Goal: Information Seeking & Learning: Learn about a topic

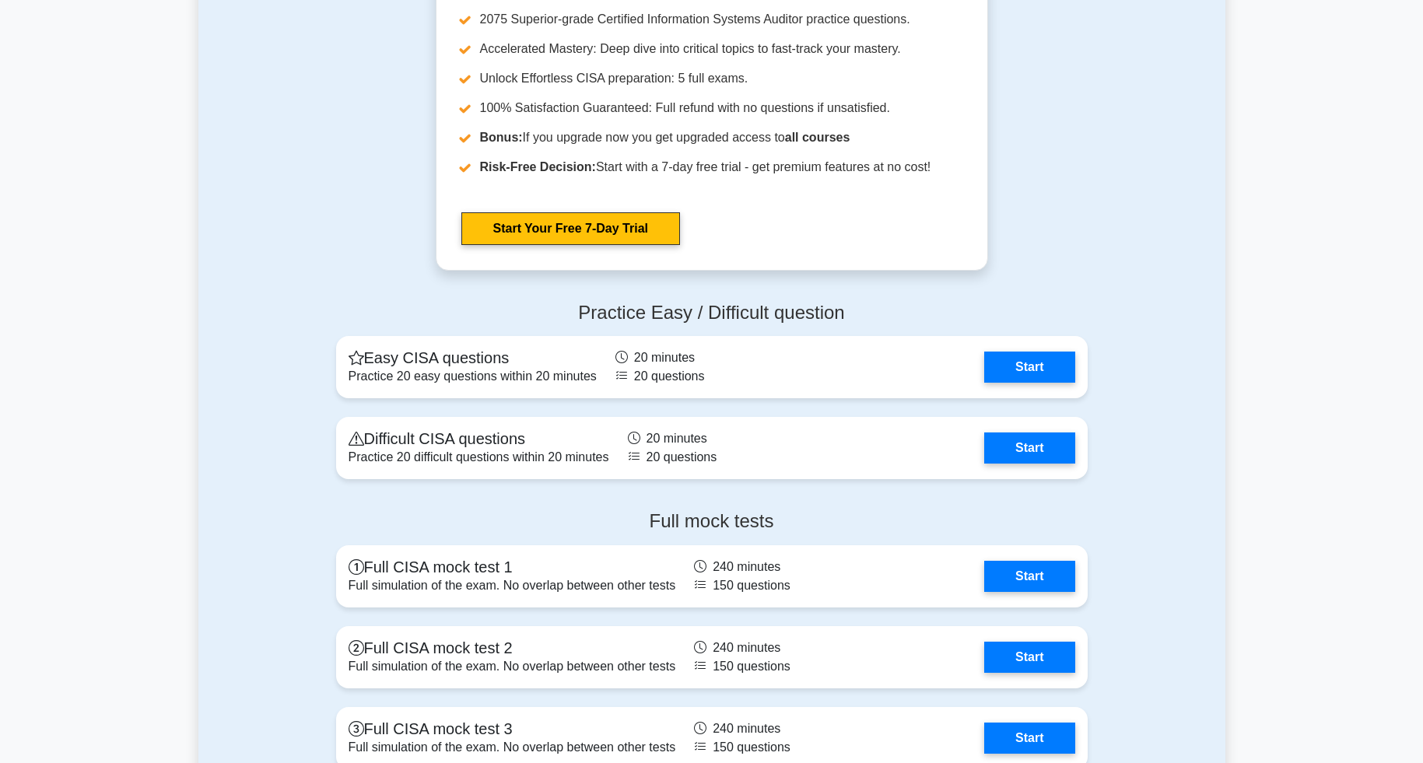
scroll to position [1790, 0]
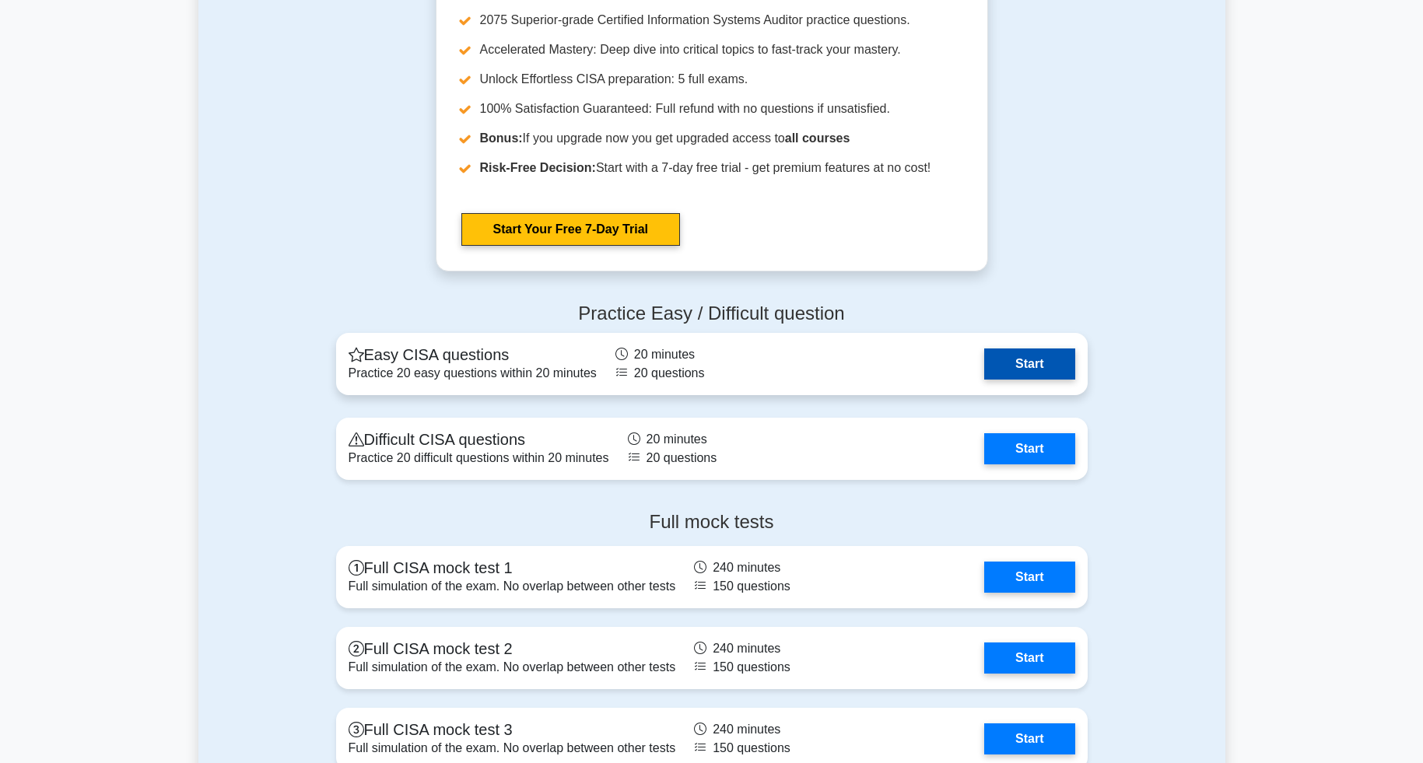
click at [998, 366] on link "Start" at bounding box center [1029, 364] width 90 height 31
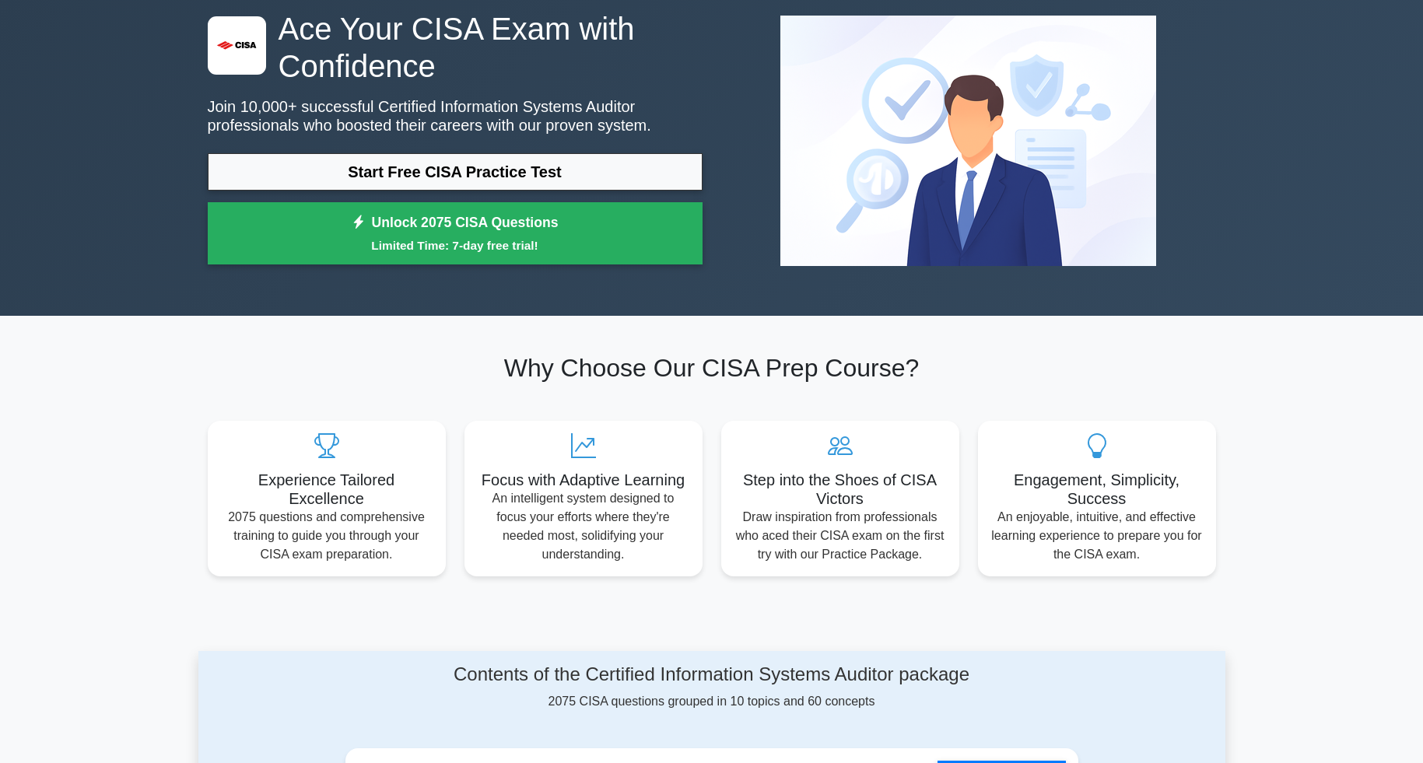
scroll to position [0, 0]
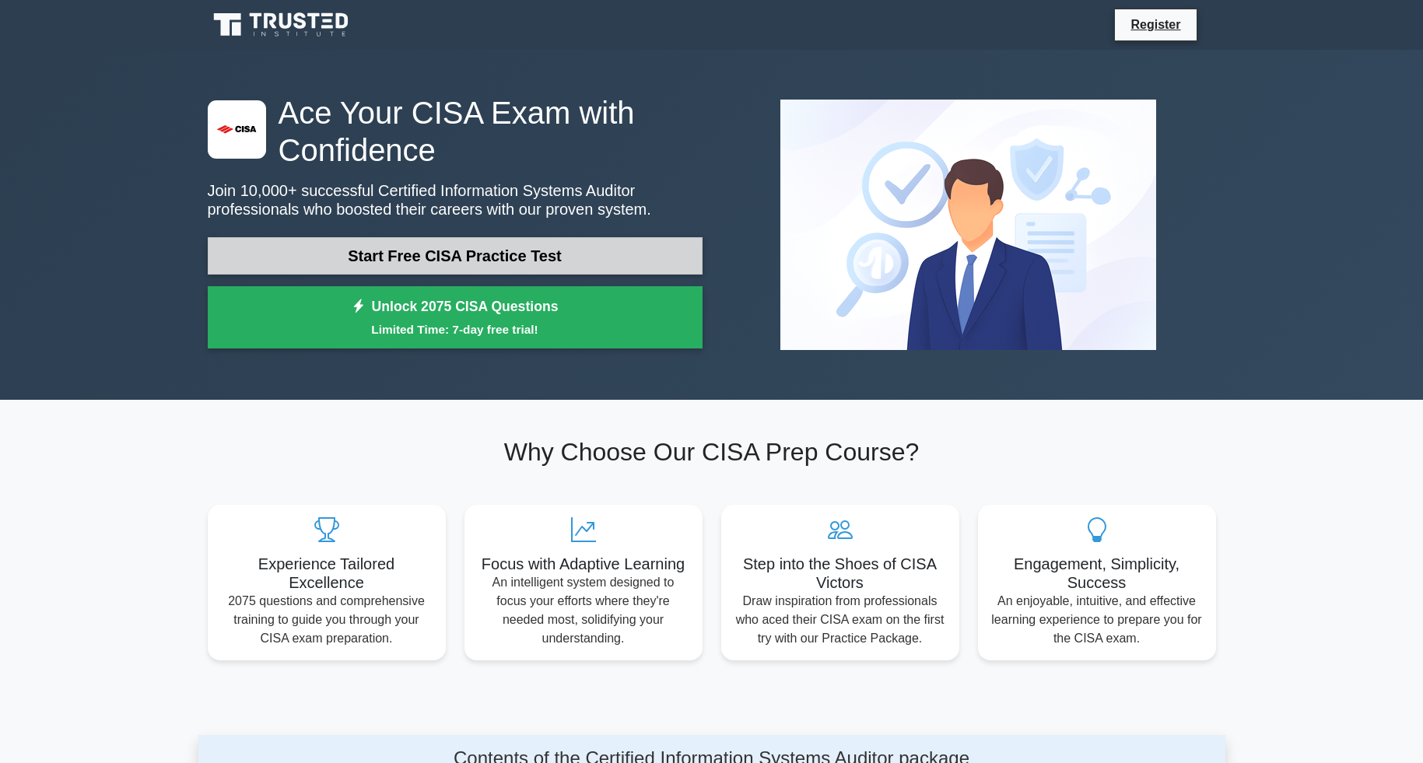
click at [632, 260] on link "Start Free CISA Practice Test" at bounding box center [455, 255] width 495 height 37
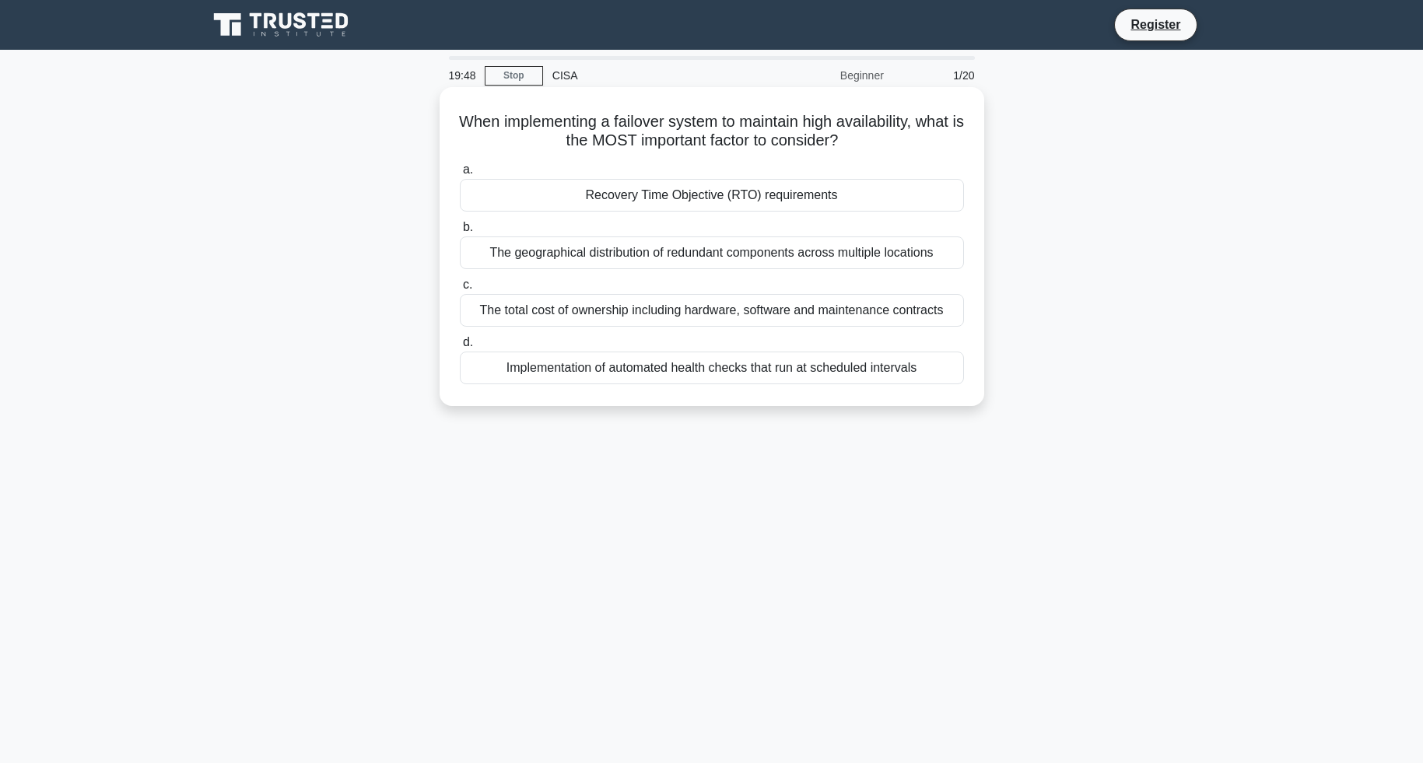
click at [749, 188] on div "Recovery Time Objective (RTO) requirements" at bounding box center [712, 195] width 504 height 33
click at [460, 175] on input "a. Recovery Time Objective (RTO) requirements" at bounding box center [460, 170] width 0 height 10
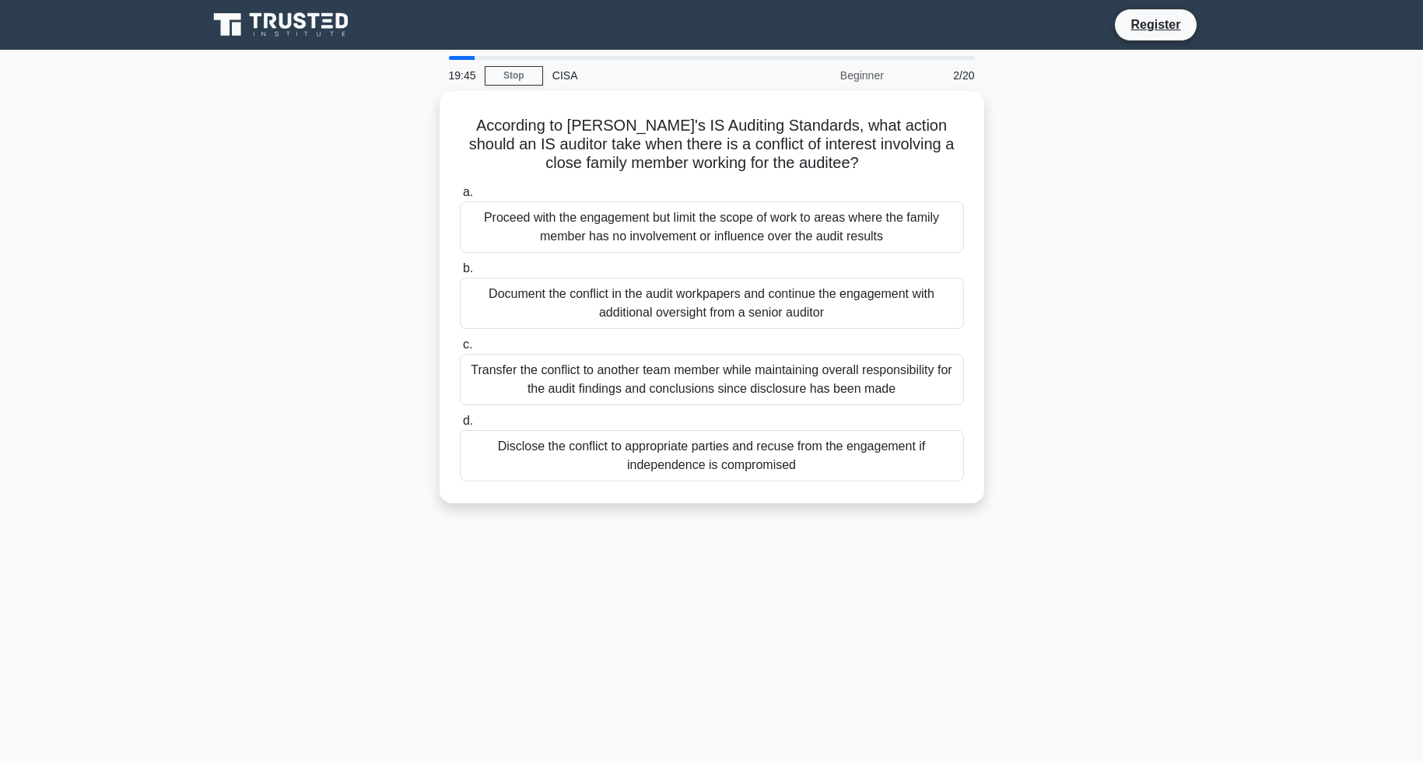
click at [573, 72] on div "CISA" at bounding box center [650, 75] width 214 height 31
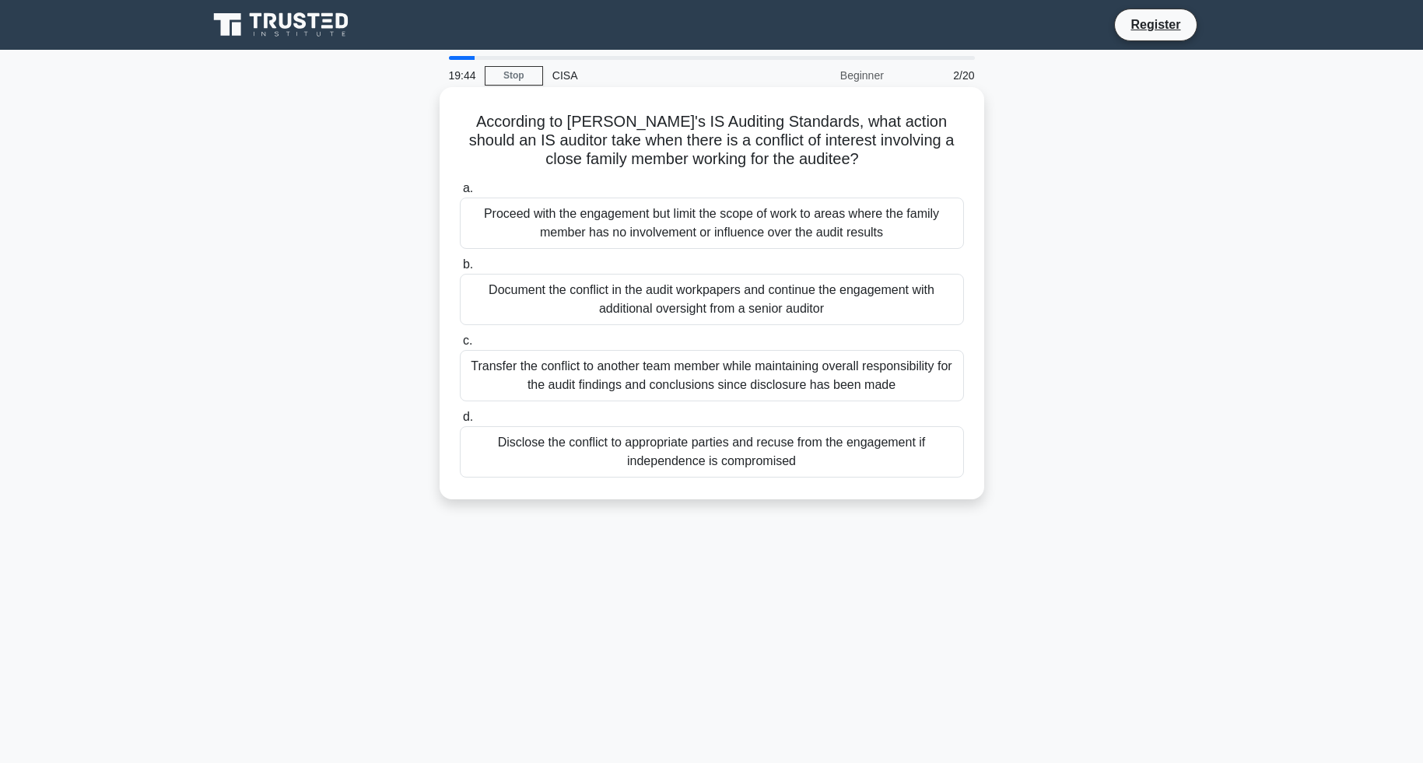
click at [584, 216] on div "Proceed with the engagement but limit the scope of work to areas where the fami…" at bounding box center [712, 223] width 504 height 51
click at [460, 194] on input "a. Proceed with the engagement but limit the scope of work to areas where the f…" at bounding box center [460, 189] width 0 height 10
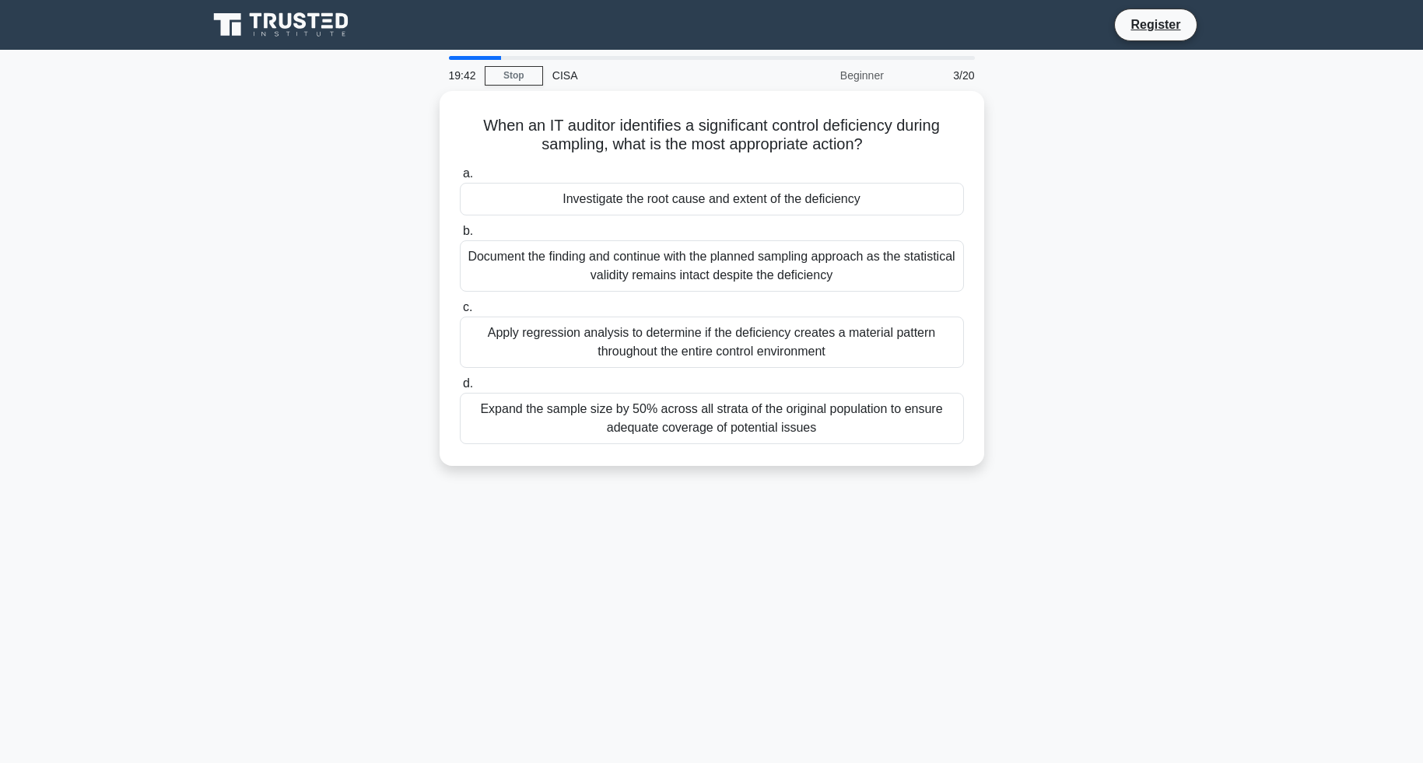
click at [602, 275] on div "Document the finding and continue with the planned sampling approach as the sta…" at bounding box center [712, 265] width 504 height 51
click at [460, 237] on input "b. Document the finding and continue with the planned sampling approach as the …" at bounding box center [460, 231] width 0 height 10
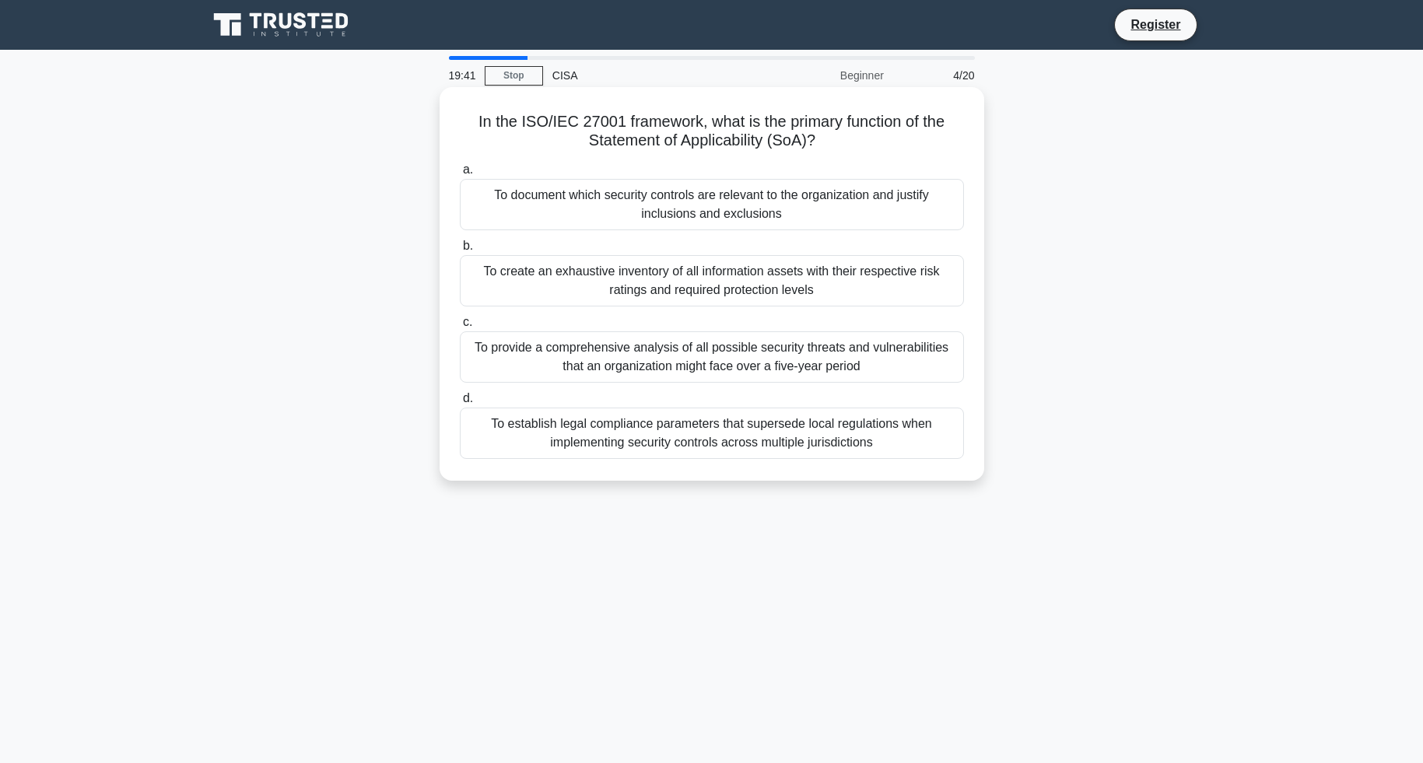
click at [626, 346] on div "To provide a comprehensive analysis of all possible security threats and vulner…" at bounding box center [712, 357] width 504 height 51
click at [460, 328] on input "c. To provide a comprehensive analysis of all possible security threats and vul…" at bounding box center [460, 323] width 0 height 10
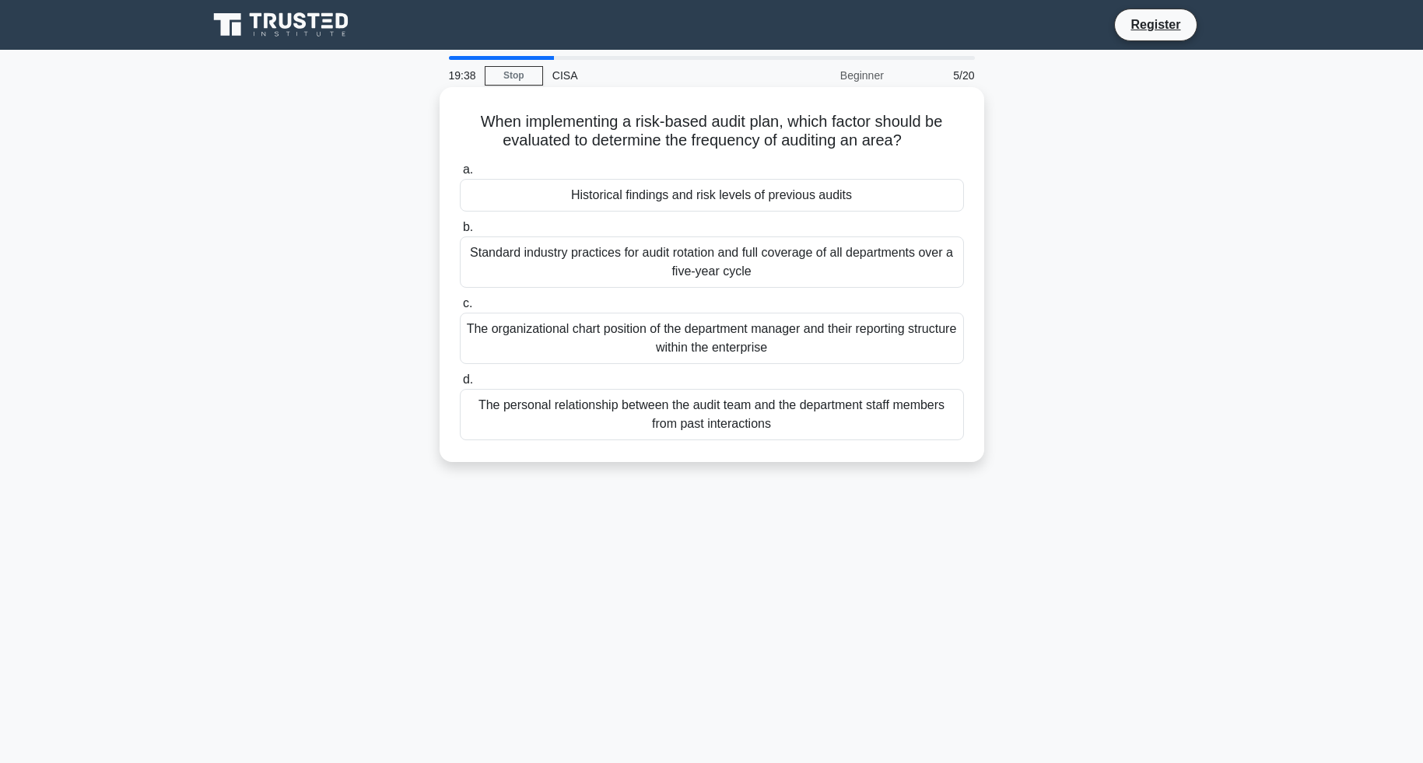
click at [587, 274] on div "Standard industry practices for audit rotation and full coverage of all departm…" at bounding box center [712, 262] width 504 height 51
click at [460, 233] on input "b. Standard industry practices for audit rotation and full coverage of all depa…" at bounding box center [460, 228] width 0 height 10
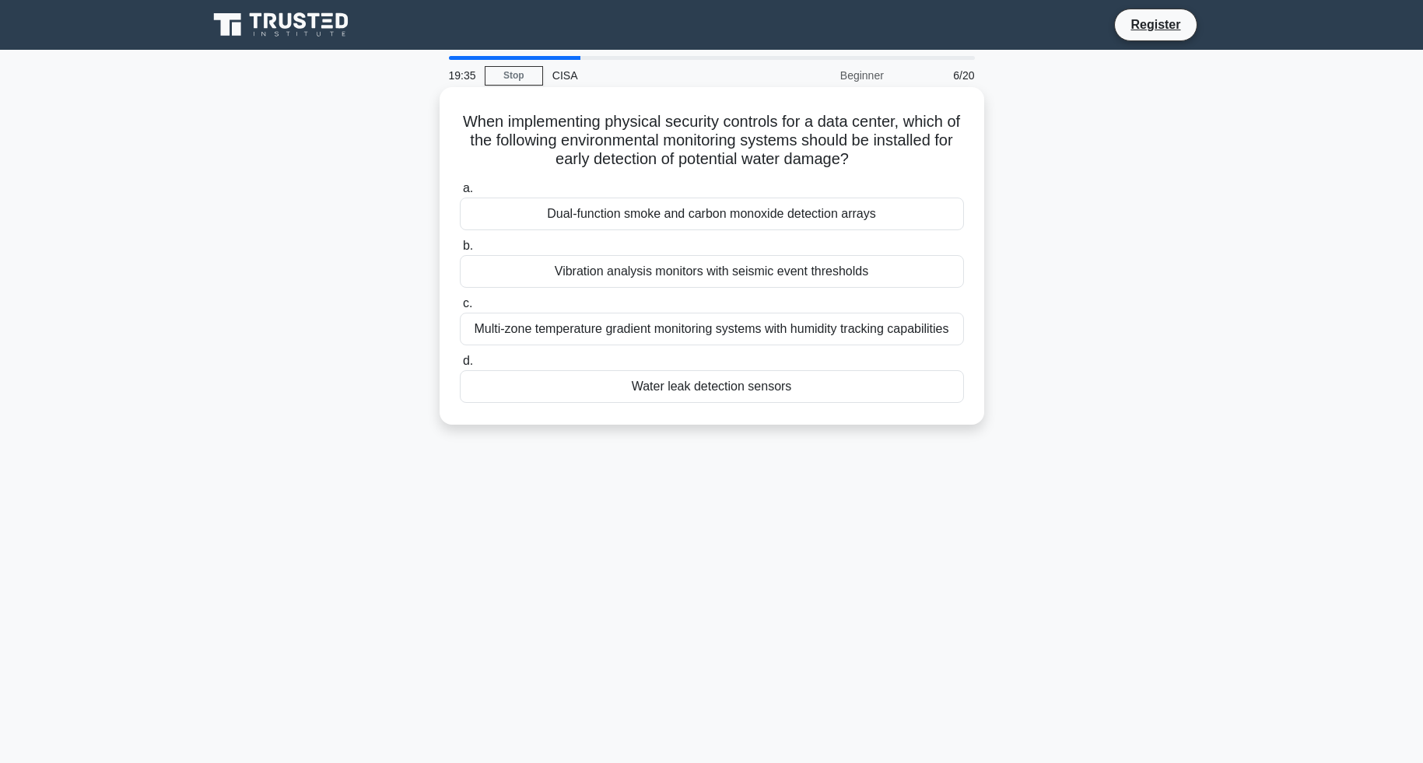
click at [688, 392] on div "Water leak detection sensors" at bounding box center [712, 386] width 504 height 33
click at [710, 324] on div "Multi-zone temperature gradient monitoring systems with humidity tracking capab…" at bounding box center [712, 329] width 504 height 33
click at [460, 309] on input "c. Multi-zone temperature gradient monitoring systems with humidity tracking ca…" at bounding box center [460, 304] width 0 height 10
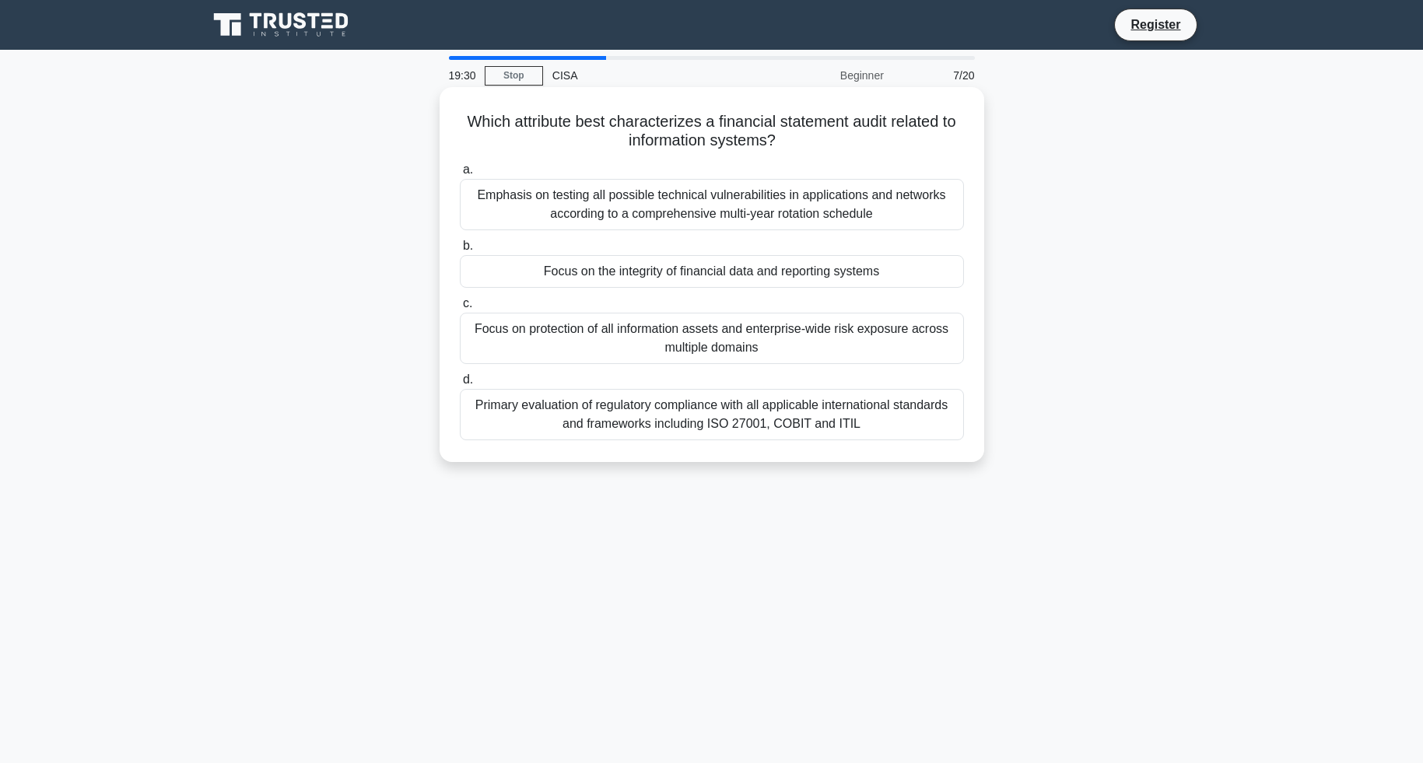
click at [732, 188] on div "Emphasis on testing all possible technical vulnerabilities in applications and …" at bounding box center [712, 204] width 504 height 51
click at [460, 175] on input "a. Emphasis on testing all possible technical vulnerabilities in applications a…" at bounding box center [460, 170] width 0 height 10
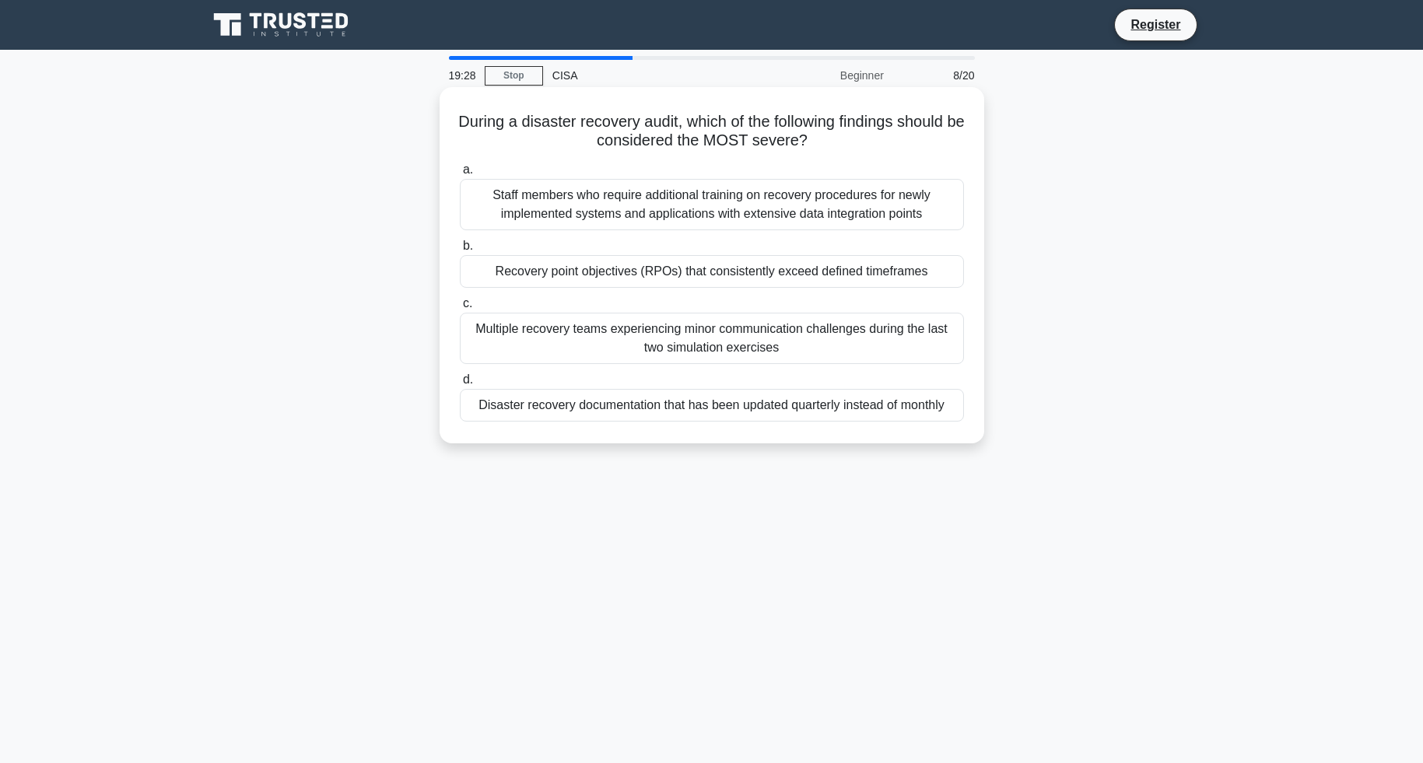
click at [671, 332] on div "Multiple recovery teams experiencing minor communication challenges during the …" at bounding box center [712, 338] width 504 height 51
click at [460, 309] on input "c. Multiple recovery teams experiencing minor communication challenges during t…" at bounding box center [460, 304] width 0 height 10
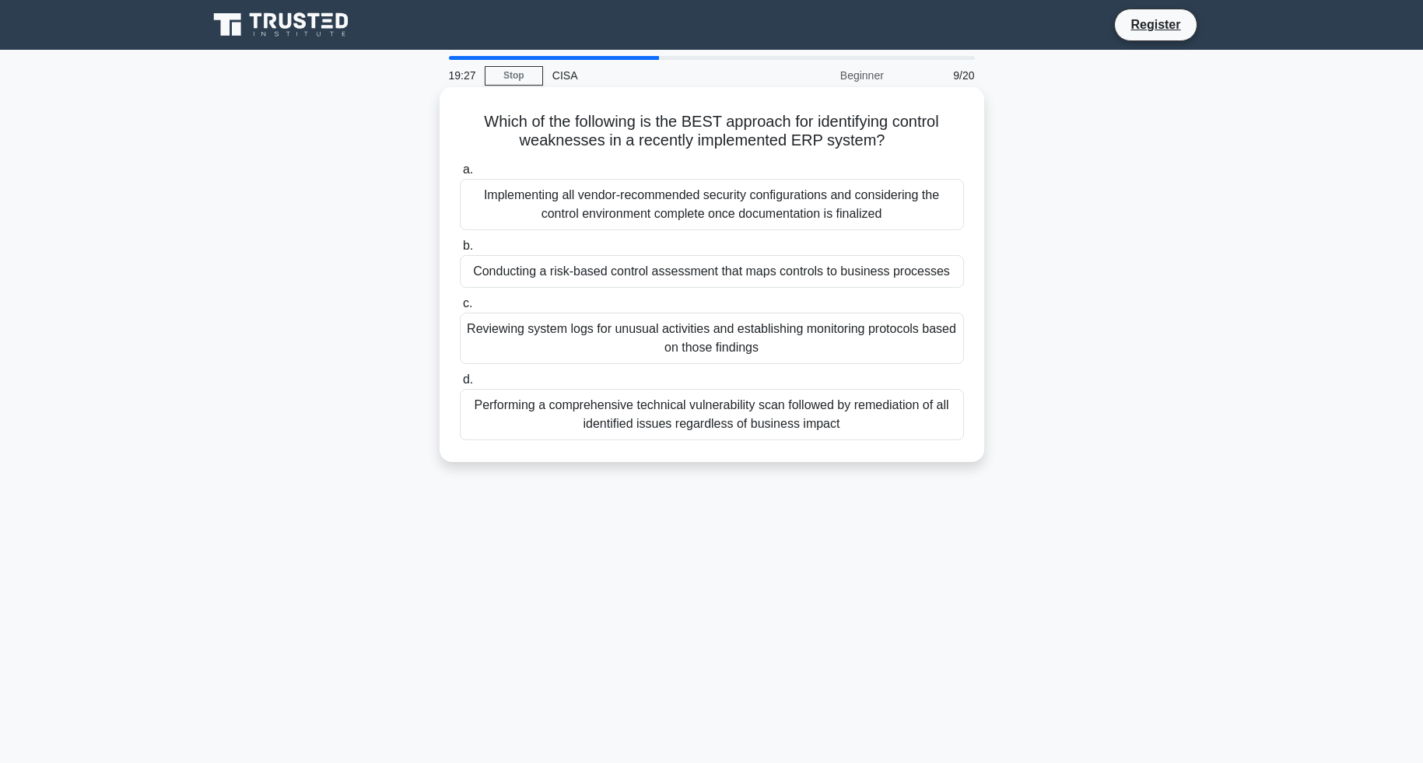
click at [666, 219] on div "Implementing all vendor-recommended security configurations and considering the…" at bounding box center [712, 204] width 504 height 51
click at [460, 175] on input "a. Implementing all vendor-recommended security configurations and considering …" at bounding box center [460, 170] width 0 height 10
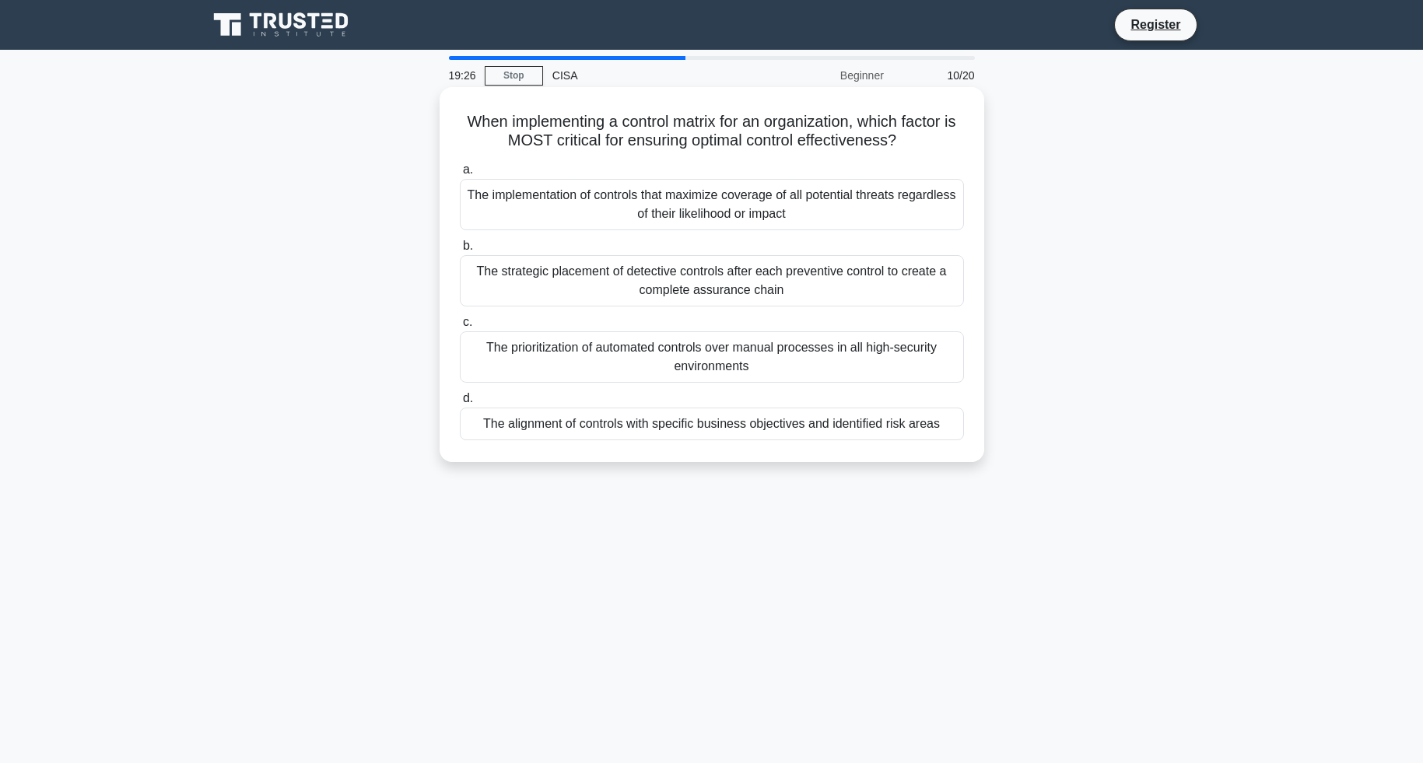
click at [678, 291] on div "The strategic placement of detective controls after each preventive control to …" at bounding box center [712, 280] width 504 height 51
click at [460, 251] on input "b. The strategic placement of detective controls after each preventive control …" at bounding box center [460, 246] width 0 height 10
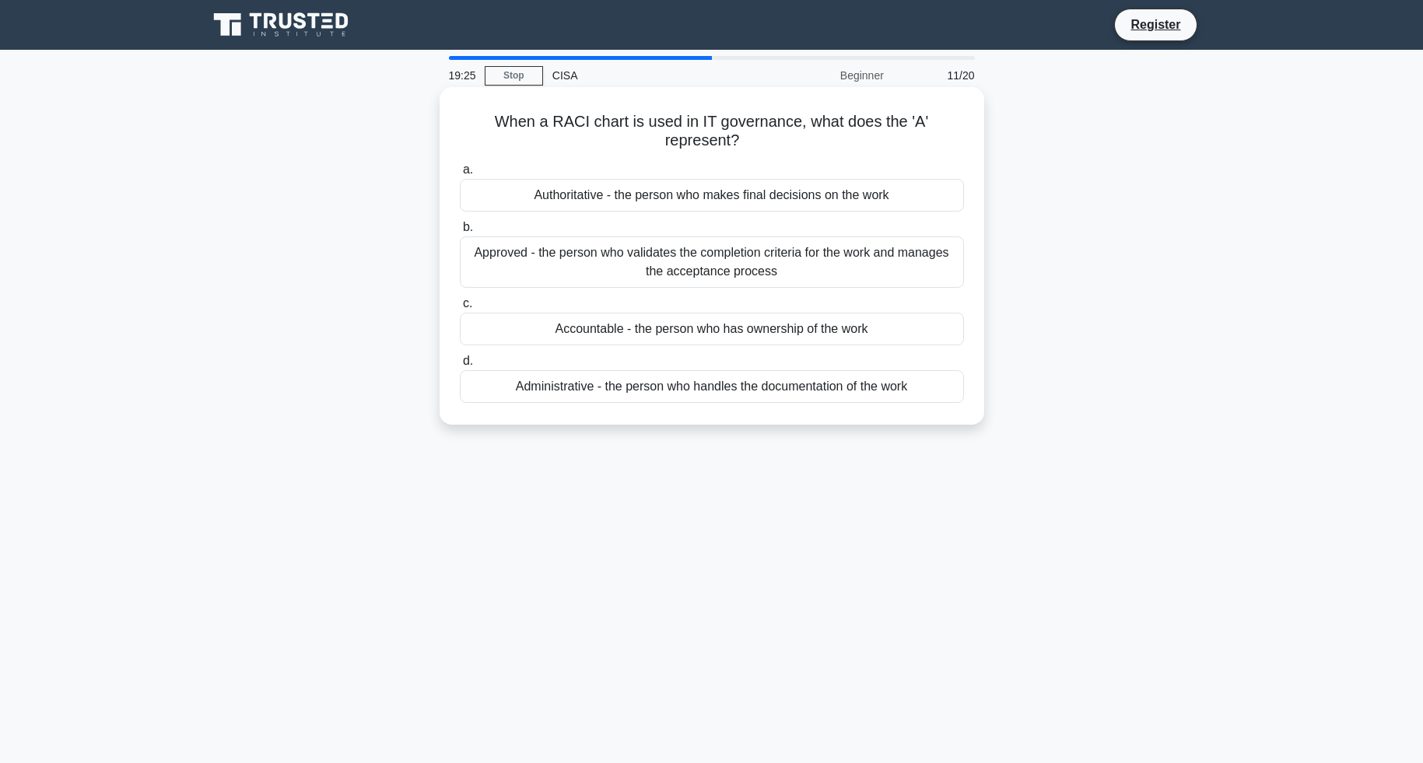
click at [682, 335] on div "Accountable - the person who has ownership of the work" at bounding box center [712, 329] width 504 height 33
click at [460, 309] on input "c. Accountable - the person who has ownership of the work" at bounding box center [460, 304] width 0 height 10
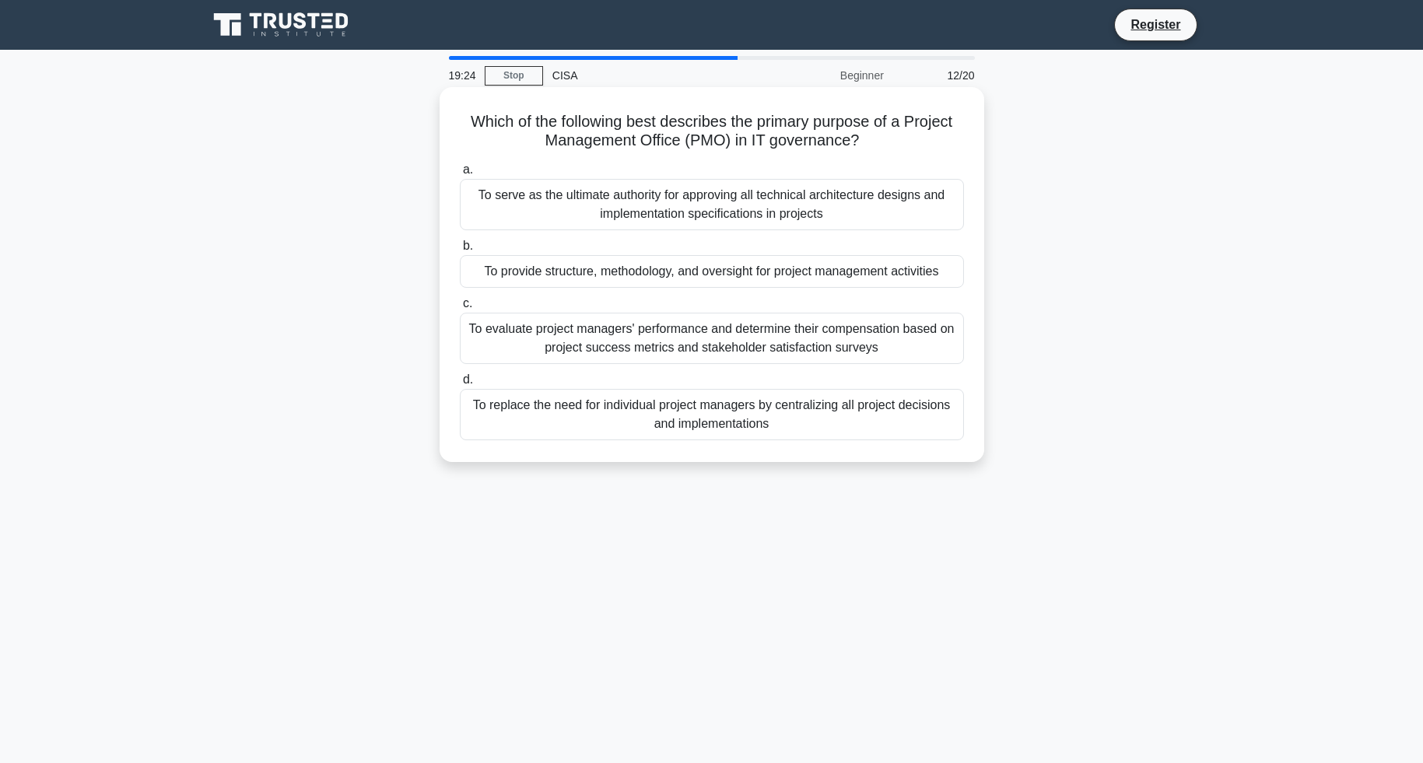
click at [675, 266] on div "To provide structure, methodology, and oversight for project management activit…" at bounding box center [712, 271] width 504 height 33
click at [460, 251] on input "b. To provide structure, methodology, and oversight for project management acti…" at bounding box center [460, 246] width 0 height 10
click at [681, 271] on div "To identify critical business functions and determine the impact of disruption" at bounding box center [712, 271] width 504 height 33
click at [460, 251] on input "b. To identify critical business functions and determine the impact of disrupti…" at bounding box center [460, 246] width 0 height 10
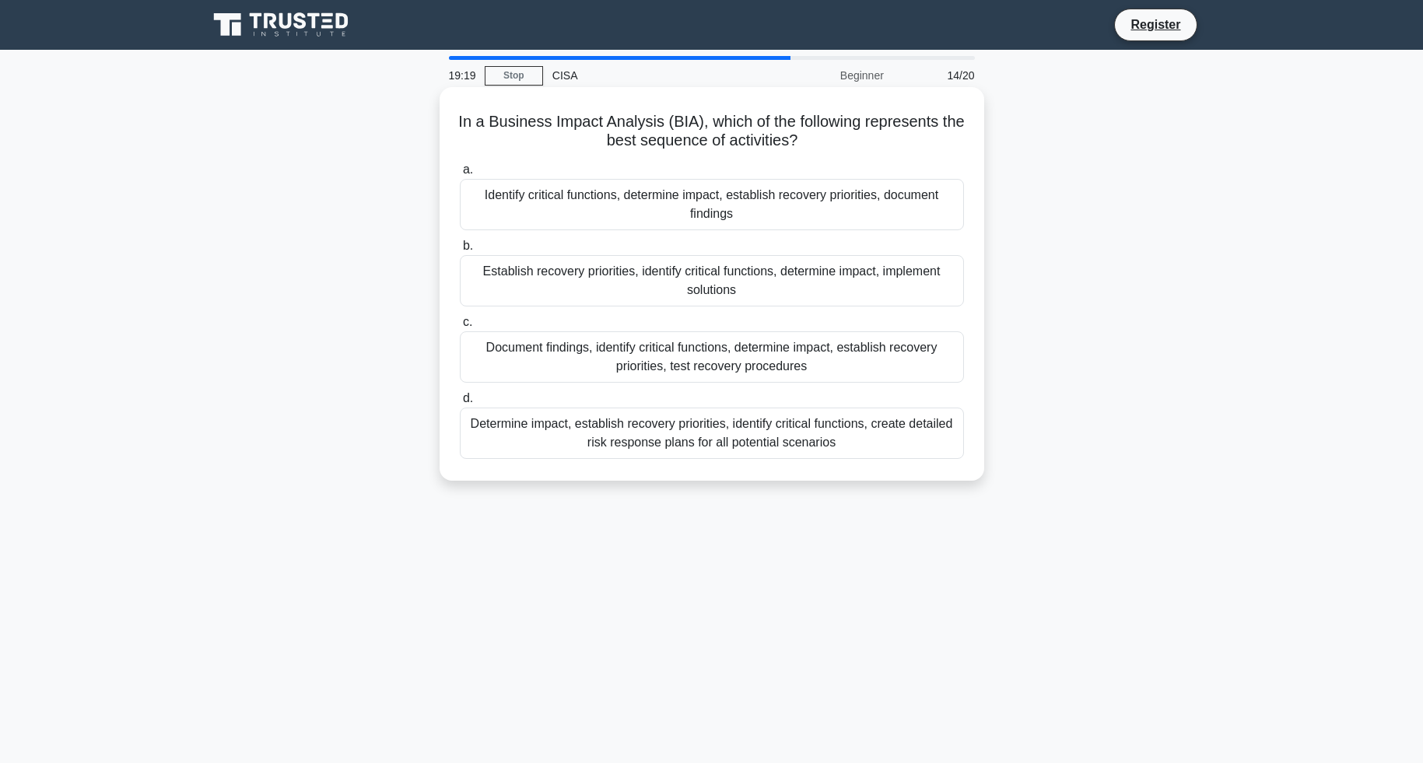
click at [696, 205] on div "Identify critical functions, determine impact, establish recovery priorities, d…" at bounding box center [712, 204] width 504 height 51
click at [460, 175] on input "a. Identify critical functions, determine impact, establish recovery priorities…" at bounding box center [460, 170] width 0 height 10
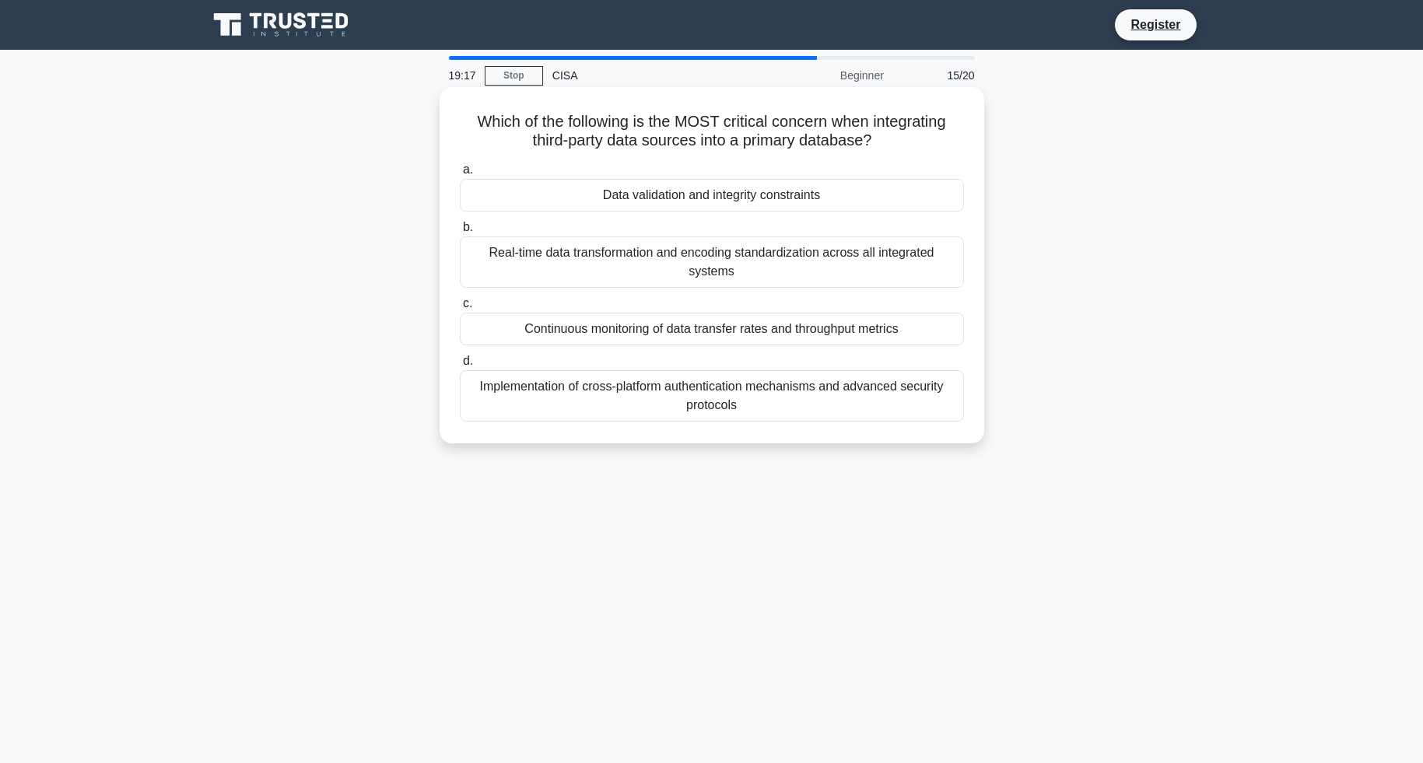
click at [696, 254] on div "Real-time data transformation and encoding standardization across all integrate…" at bounding box center [712, 262] width 504 height 51
click at [460, 233] on input "b. Real-time data transformation and encoding standardization across all integr…" at bounding box center [460, 228] width 0 height 10
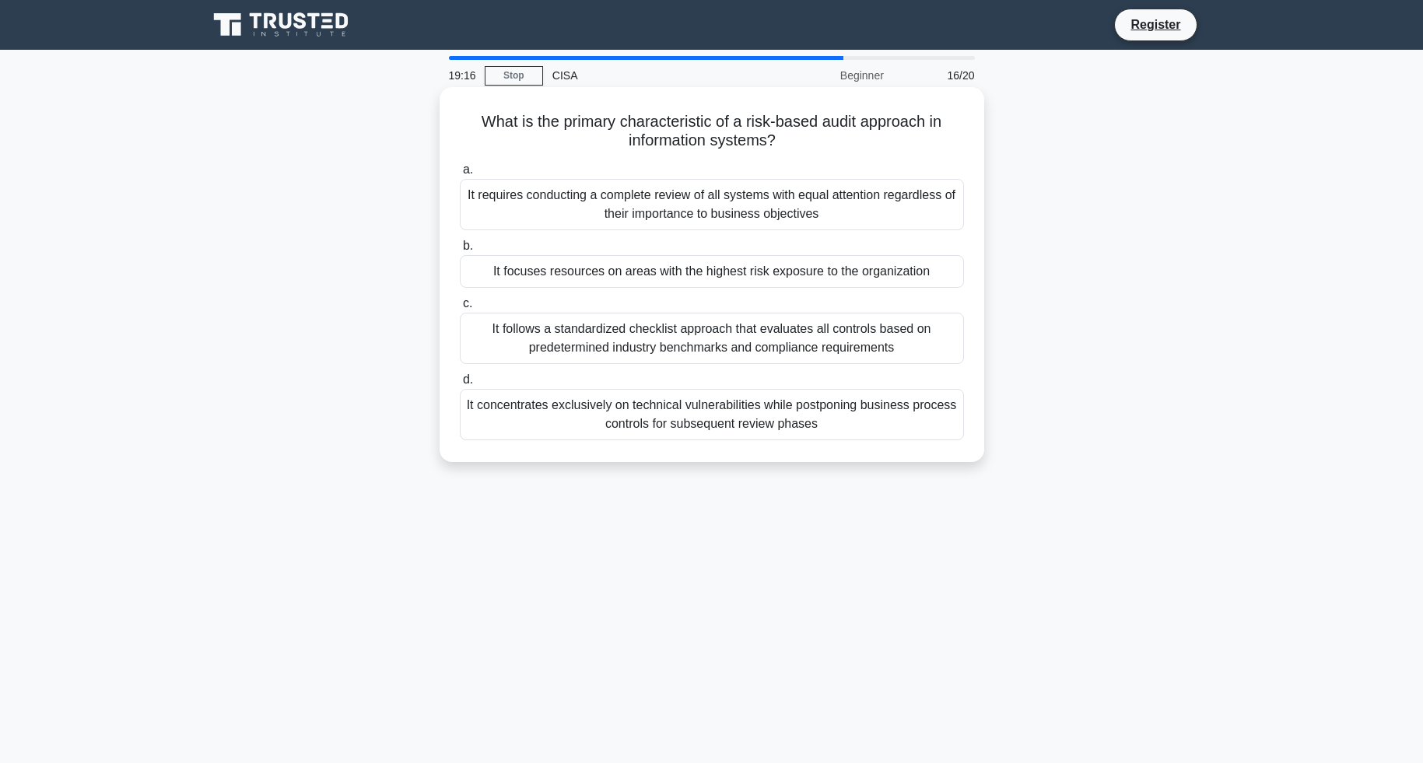
click at [696, 267] on div "It focuses resources on areas with the highest risk exposure to the organization" at bounding box center [712, 271] width 504 height 33
click at [460, 251] on input "b. It focuses resources on areas with the highest risk exposure to the organiza…" at bounding box center [460, 246] width 0 height 10
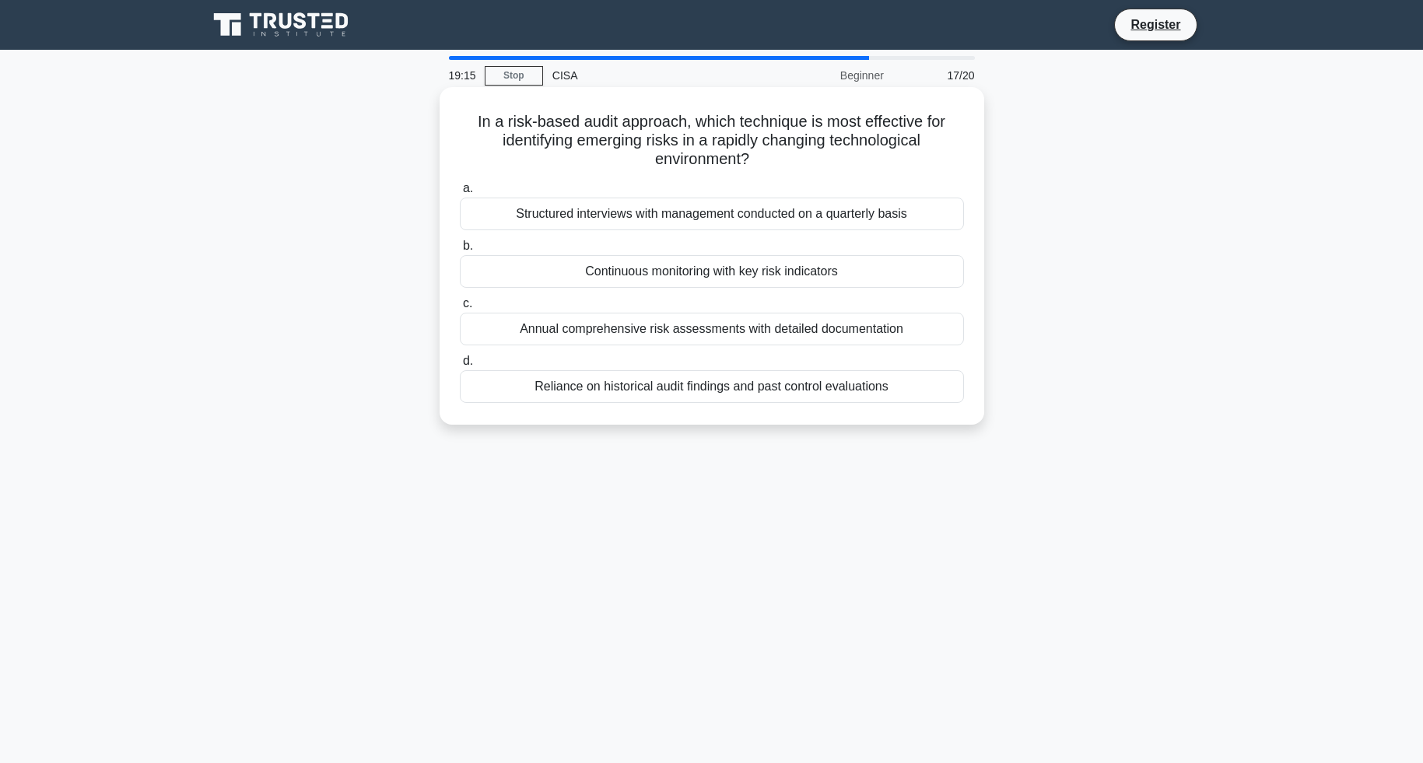
click at [696, 275] on div "Continuous monitoring with key risk indicators" at bounding box center [712, 271] width 504 height 33
click at [460, 251] on input "b. Continuous monitoring with key risk indicators" at bounding box center [460, 246] width 0 height 10
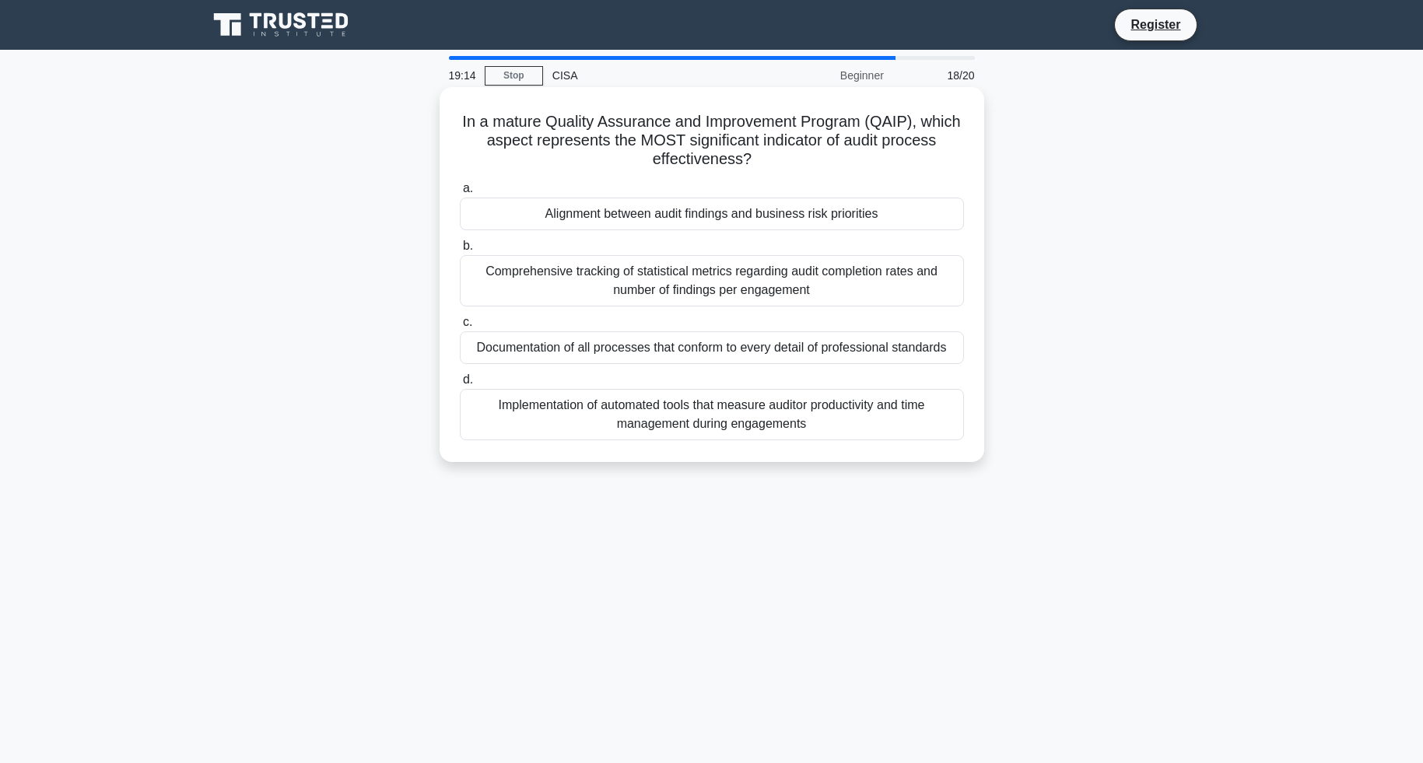
click at [711, 346] on div "Documentation of all processes that conform to every detail of professional sta…" at bounding box center [712, 348] width 504 height 33
click at [460, 328] on input "c. Documentation of all processes that conform to every detail of professional …" at bounding box center [460, 323] width 0 height 10
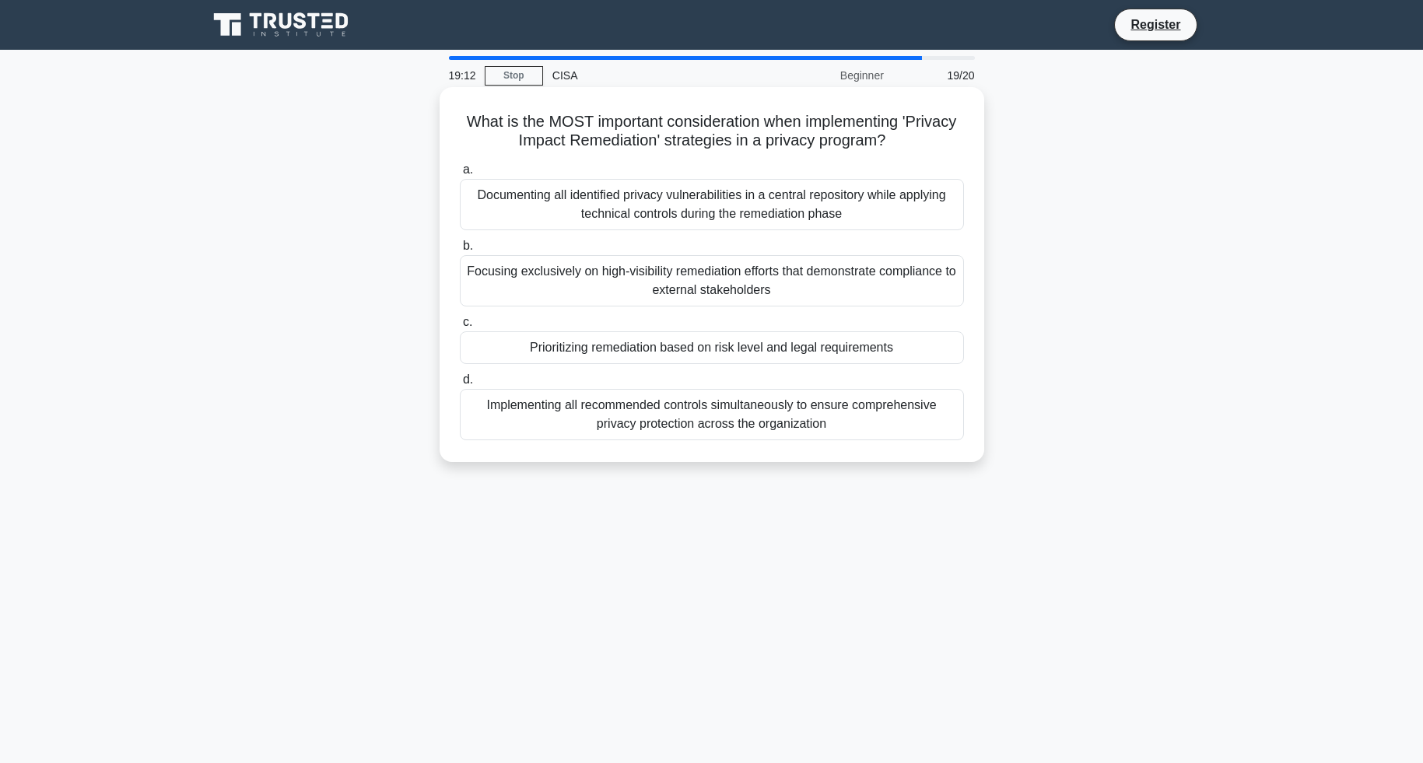
click at [735, 407] on div "Implementing all recommended controls simultaneously to ensure comprehensive pr…" at bounding box center [712, 414] width 504 height 51
click at [460, 385] on input "d. Implementing all recommended controls simultaneously to ensure comprehensive…" at bounding box center [460, 380] width 0 height 10
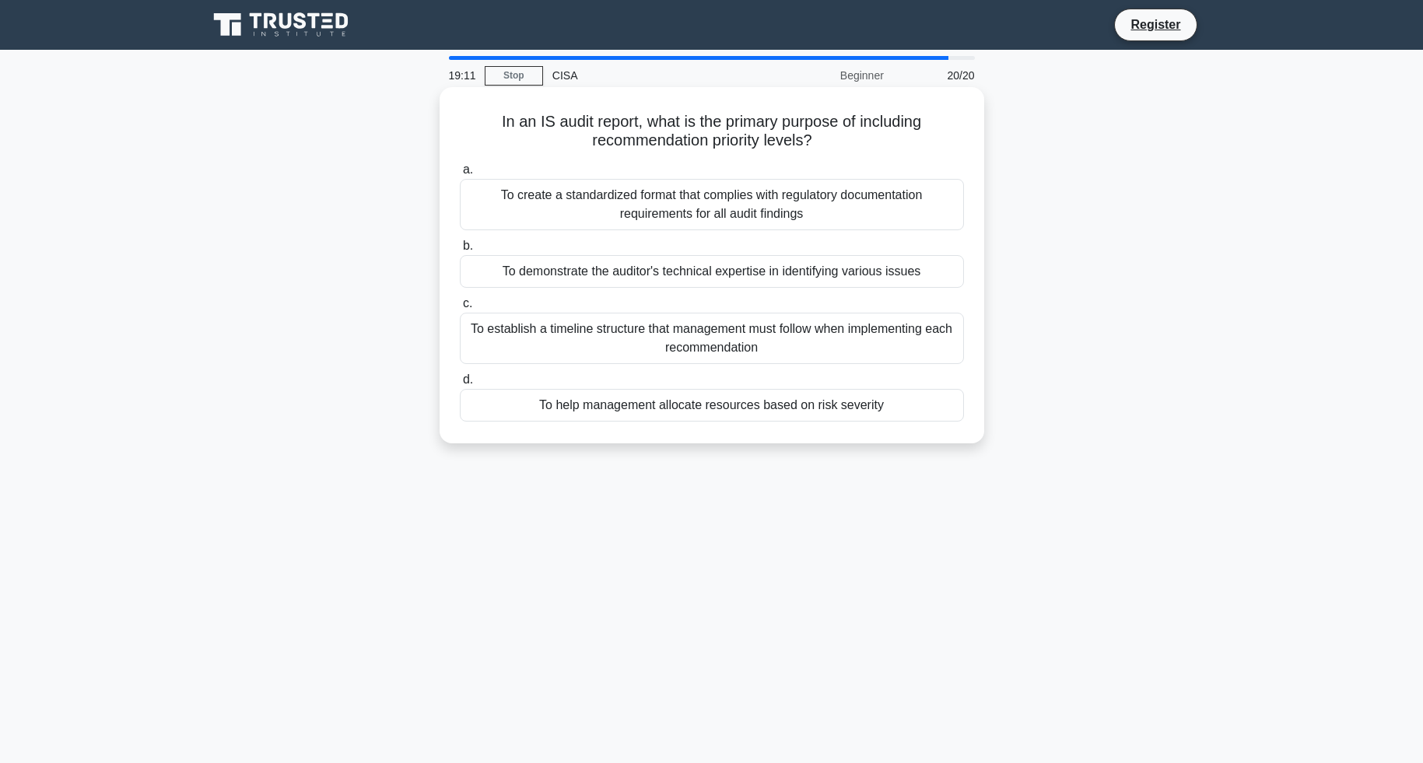
click at [729, 318] on div "To establish a timeline structure that management must follow when implementing…" at bounding box center [712, 338] width 504 height 51
click at [460, 309] on input "c. To establish a timeline structure that management must follow when implement…" at bounding box center [460, 304] width 0 height 10
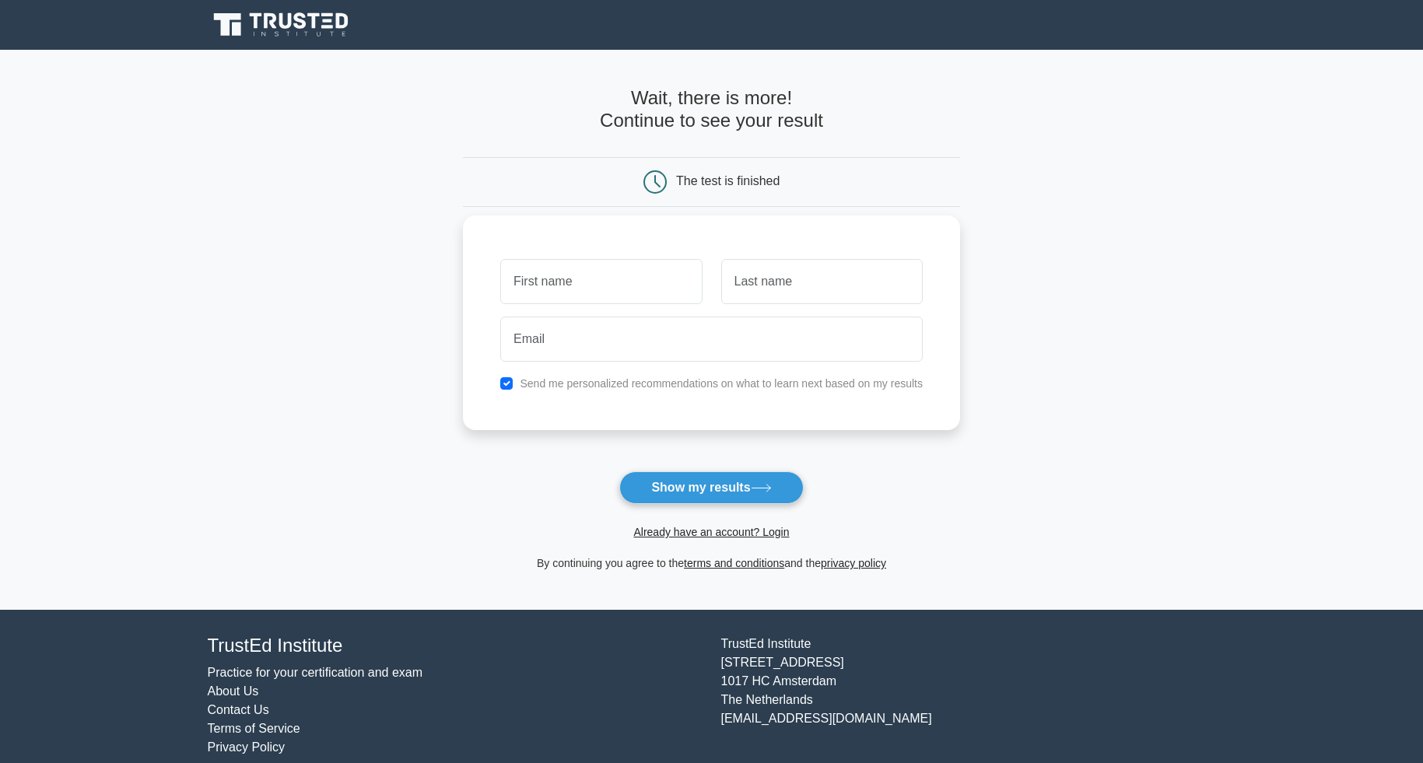
click at [619, 292] on input "text" at bounding box center [601, 281] width 202 height 45
type input "ibrahim"
click at [753, 277] on input "text" at bounding box center [822, 281] width 202 height 45
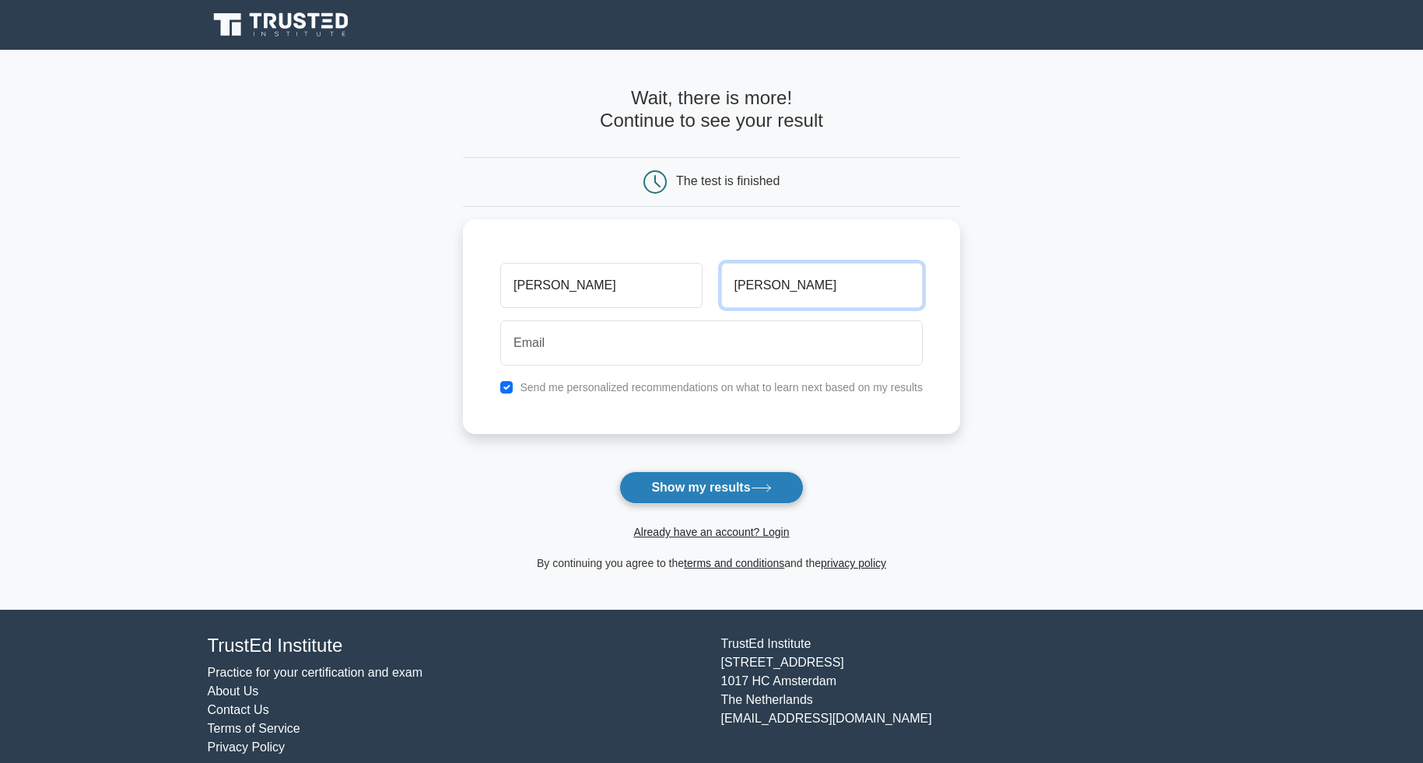
type input "ibrahim"
click at [702, 493] on button "Show my results" at bounding box center [711, 488] width 184 height 33
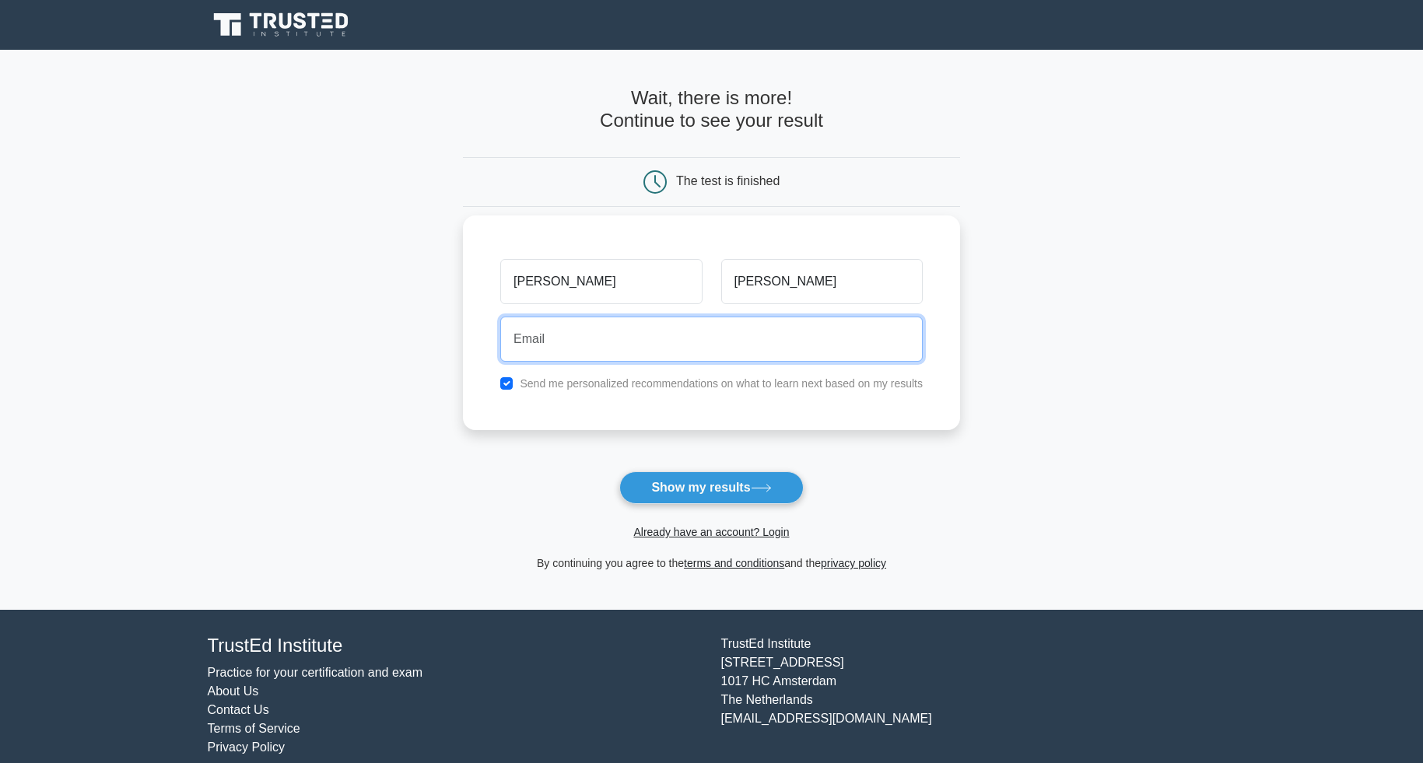
click at [697, 352] on input "email" at bounding box center [711, 339] width 423 height 45
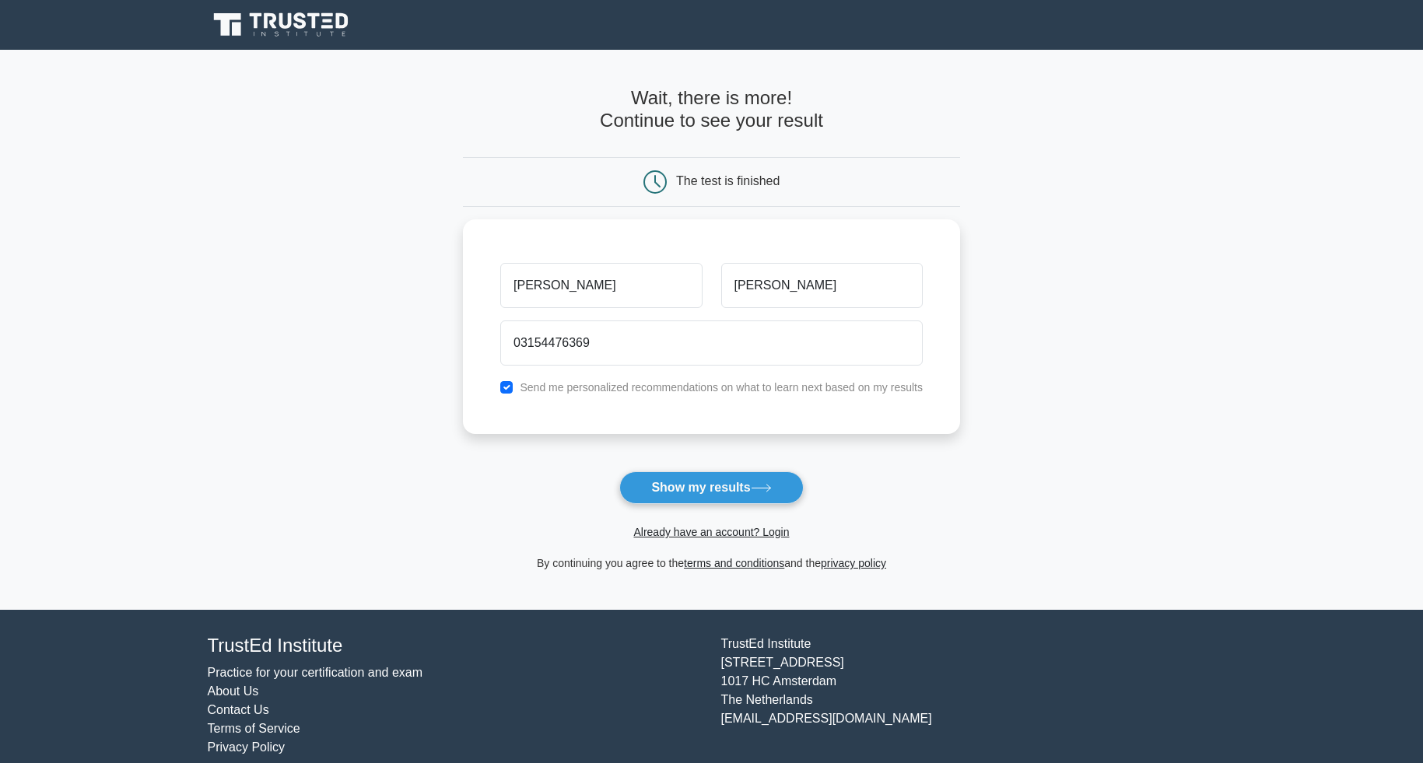
click at [687, 465] on form "Wait, there is more! Continue to see your result The test is finished ibrahim" at bounding box center [711, 330] width 497 height 486
click at [693, 483] on button "Show my results" at bounding box center [711, 488] width 184 height 33
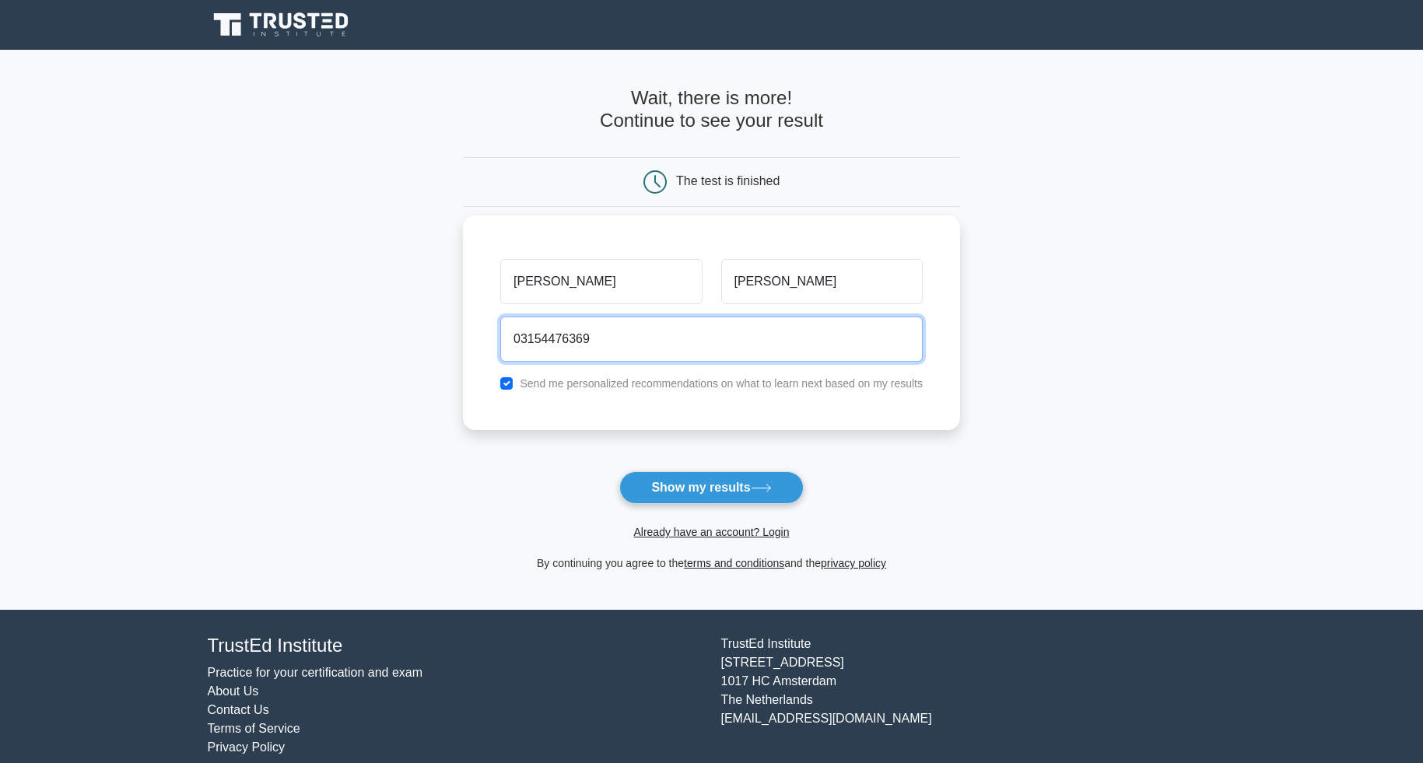
click at [732, 335] on input "03154476369" at bounding box center [711, 339] width 423 height 45
type input "0"
type input "ibrahim"
click at [619, 472] on button "Show my results" at bounding box center [711, 488] width 184 height 33
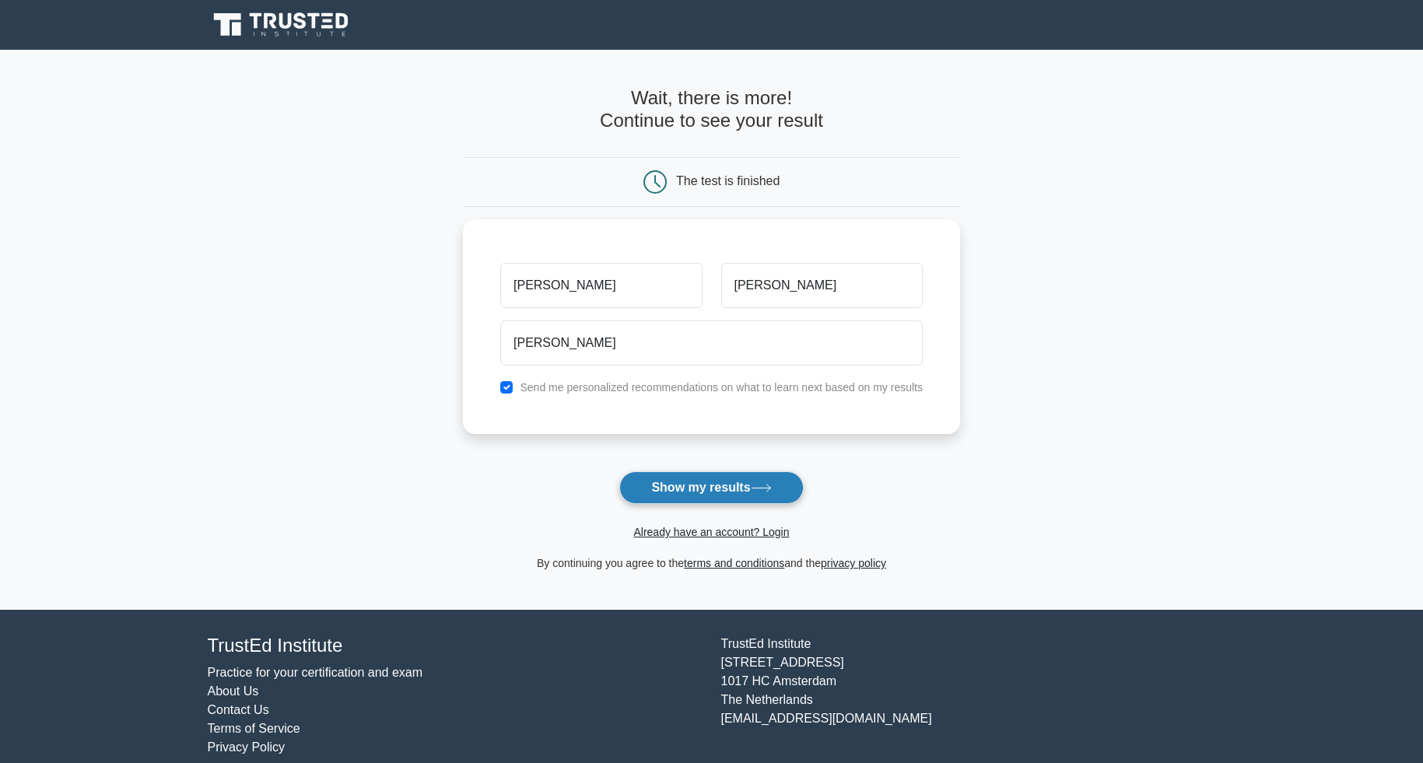
click at [725, 486] on button "Show my results" at bounding box center [711, 488] width 184 height 33
click at [729, 541] on span "Already have an account? Login" at bounding box center [711, 532] width 485 height 19
click at [722, 527] on link "Already have an account? Login" at bounding box center [711, 532] width 156 height 12
